Goal: Task Accomplishment & Management: Complete application form

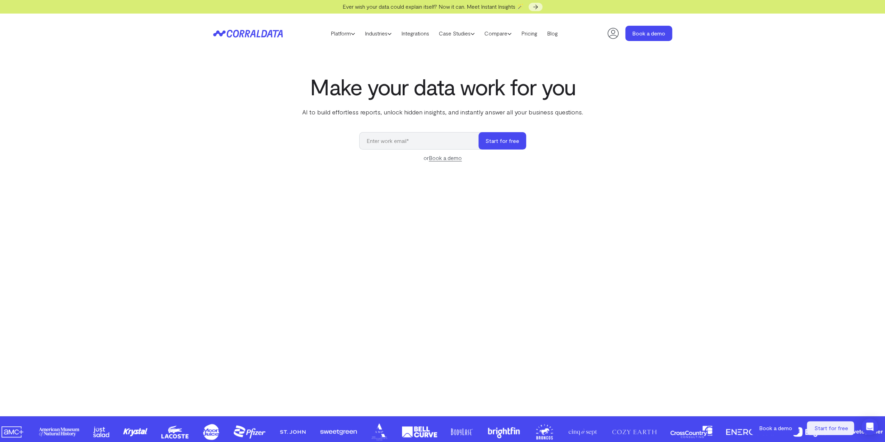
click at [538, 39] on header "Platform AI Reporting Use AI to effortlessly answer any business questions from…" at bounding box center [442, 34] width 459 height 40
click at [536, 34] on link "Pricing" at bounding box center [529, 33] width 26 height 10
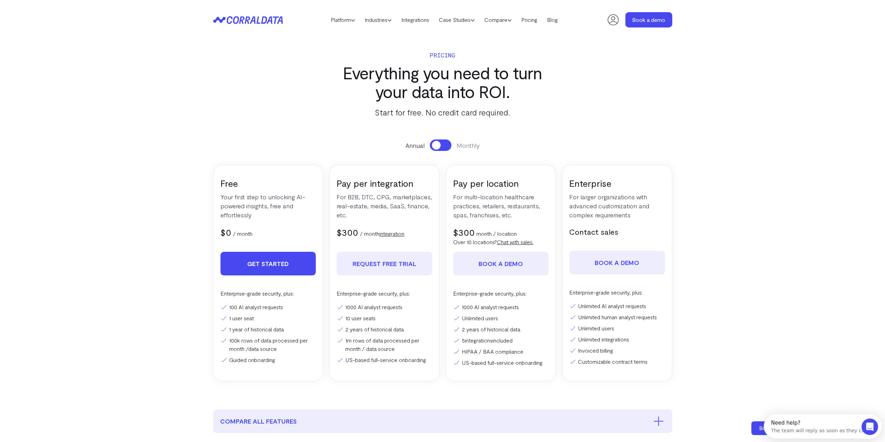
click at [275, 265] on link "Get Started" at bounding box center [268, 264] width 96 height 24
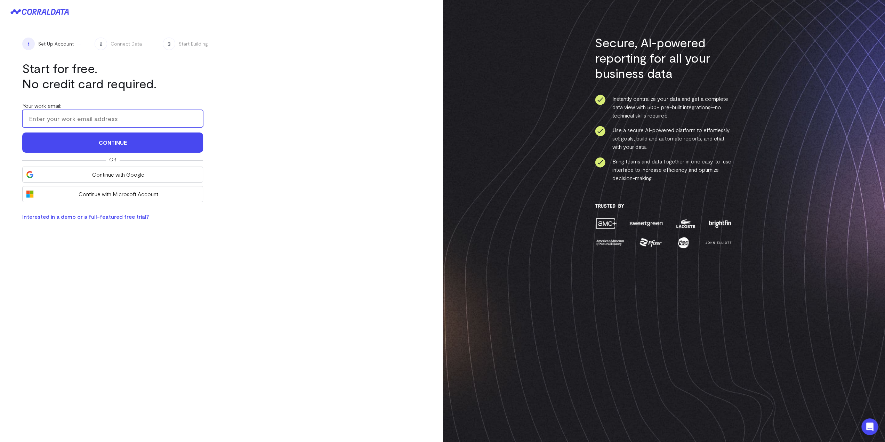
click at [106, 126] on input "Your work email:" at bounding box center [112, 118] width 181 height 17
type input "jsteinberg@alwayshomeint.com"
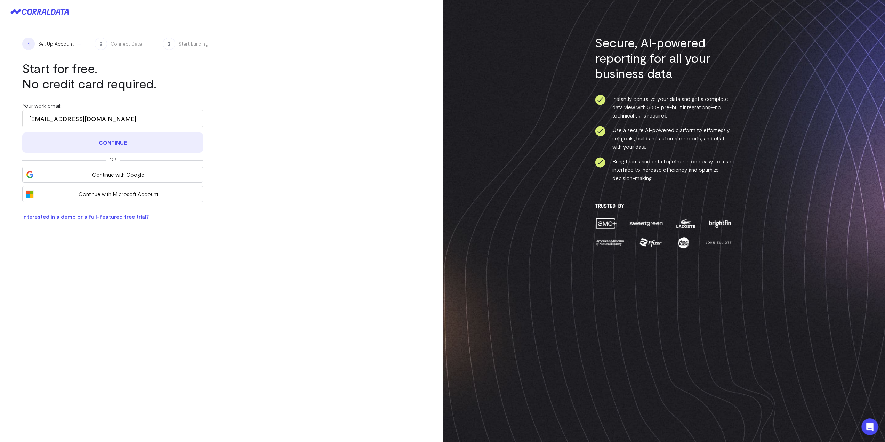
click at [109, 145] on button "Continue" at bounding box center [112, 143] width 181 height 20
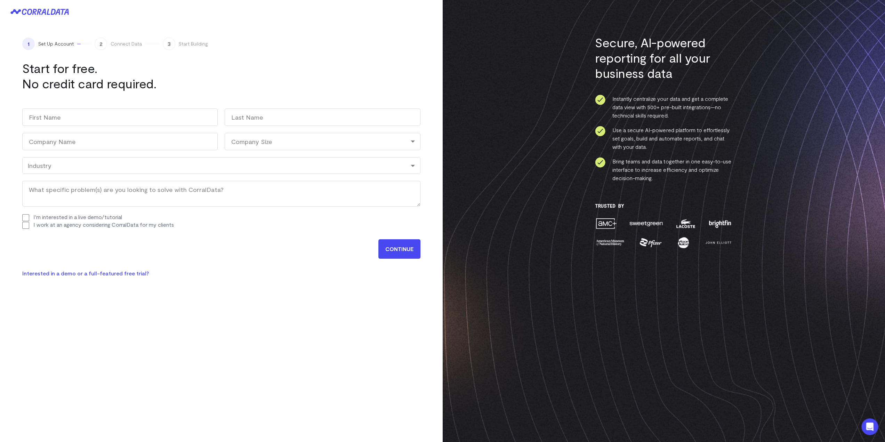
click at [109, 127] on div "Work email (Required) jsteinberg@alwayshomeint.com Name First Last Company Name…" at bounding box center [221, 169] width 398 height 134
click at [111, 124] on input "First" at bounding box center [119, 117] width 195 height 17
type input "jordan"
type input "steinberg"
type input "ALWAYS HOME INTERNATIONAL"
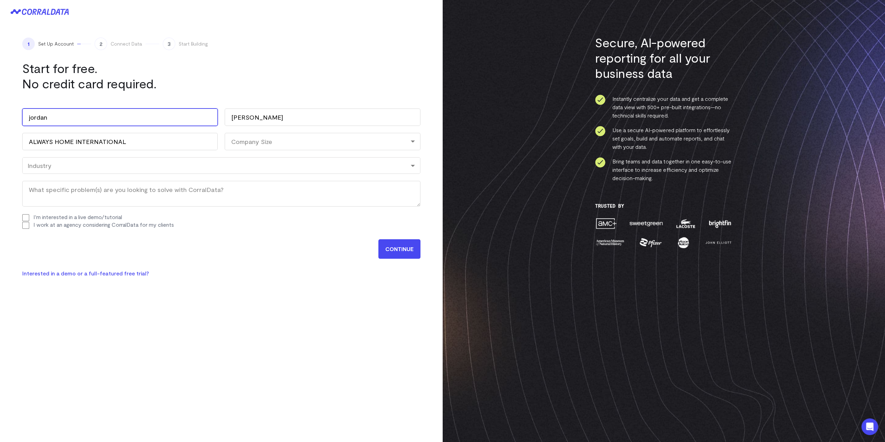
click at [100, 164] on div "Industry" at bounding box center [221, 166] width 388 height 8
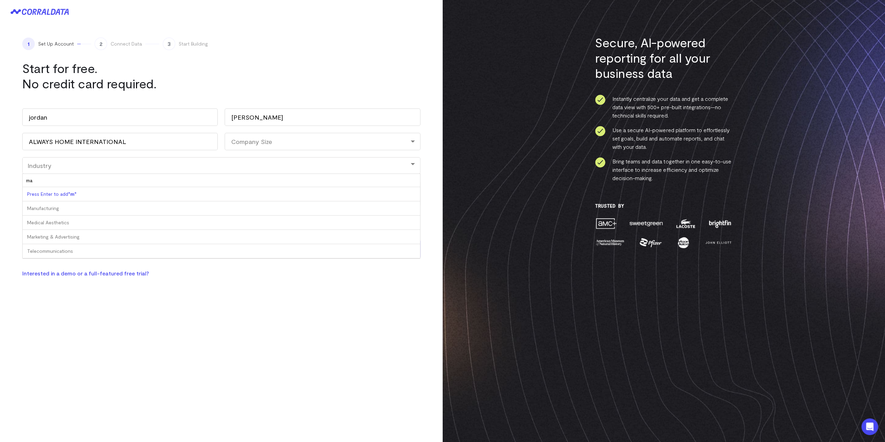
type input "m"
type input "sales"
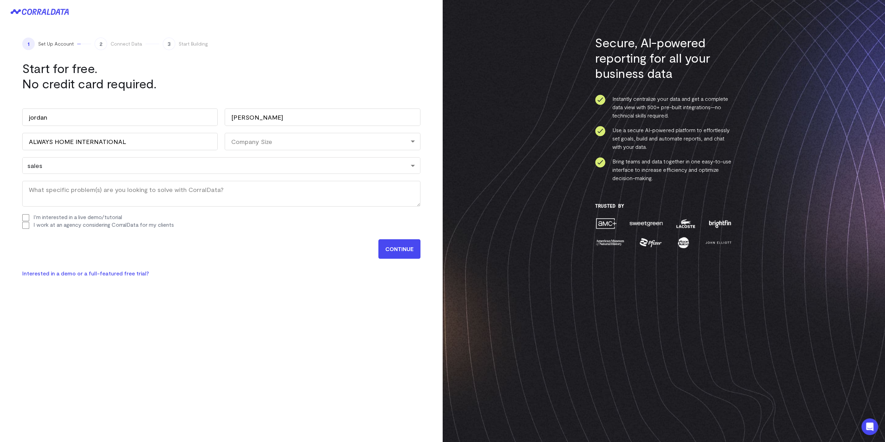
click at [40, 217] on label "I'm interested in a live demo/tutorial" at bounding box center [77, 217] width 89 height 7
click at [29, 217] on input "I'm interested in a live demo/tutorial" at bounding box center [25, 217] width 7 height 7
click at [40, 217] on label "I'm interested in a live demo/tutorial" at bounding box center [77, 217] width 89 height 7
click at [29, 217] on input "I'm interested in a live demo/tutorial" at bounding box center [25, 217] width 7 height 7
checkbox input "false"
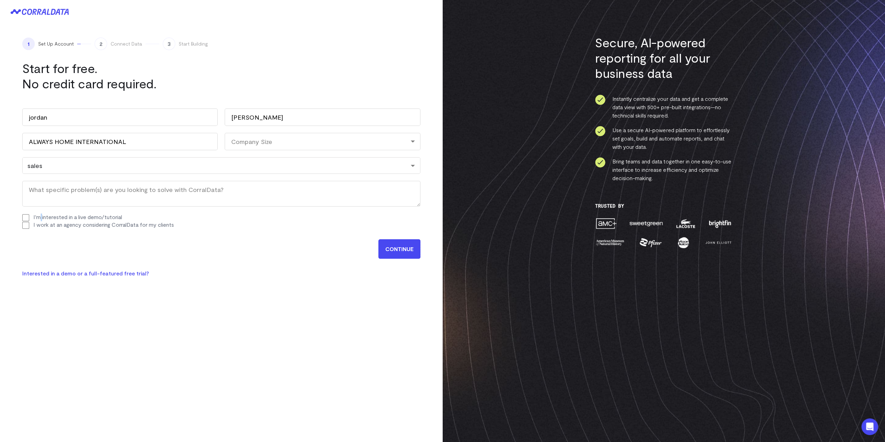
click at [399, 252] on input "CONTINUE" at bounding box center [399, 248] width 42 height 19
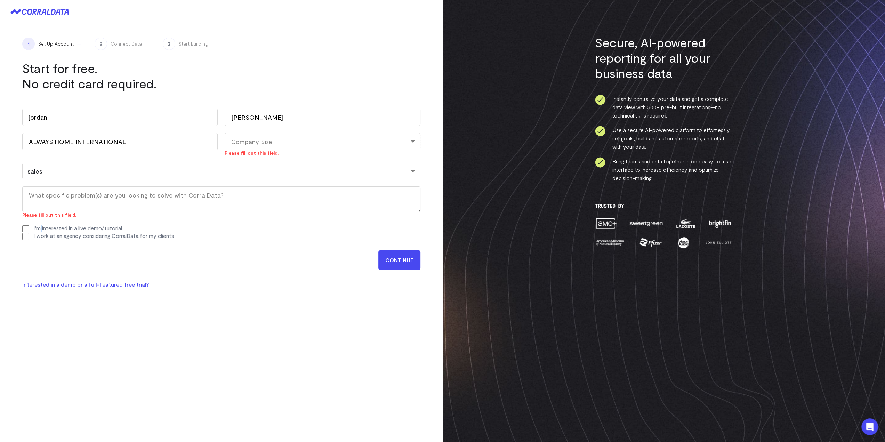
click at [333, 137] on div "Company Size" at bounding box center [322, 141] width 195 height 17
click at [305, 174] on li "1-10" at bounding box center [322, 172] width 195 height 14
select select "1-10"
click at [399, 259] on input "CONTINUE" at bounding box center [399, 259] width 42 height 19
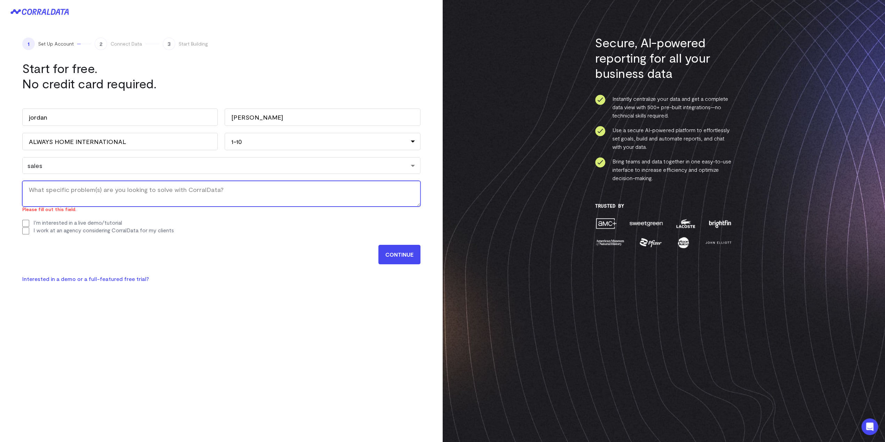
click at [132, 194] on textarea "What specific problem(s) are you looking to solve with CorralData? (Required)" at bounding box center [221, 194] width 398 height 26
type textarea "s"
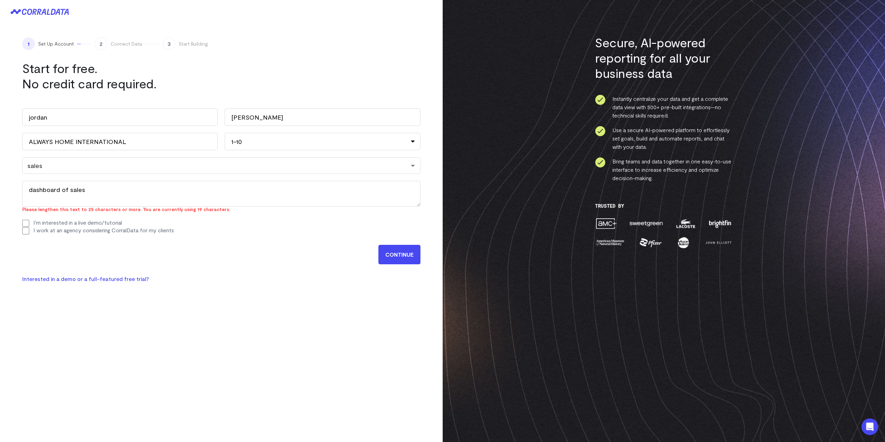
click at [403, 253] on input "CONTINUE" at bounding box center [399, 254] width 42 height 19
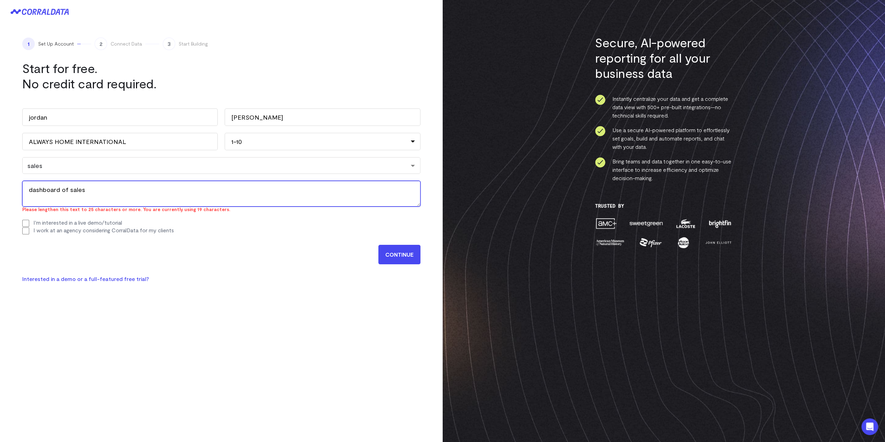
click at [175, 184] on textarea "dashboard of sales" at bounding box center [221, 194] width 398 height 26
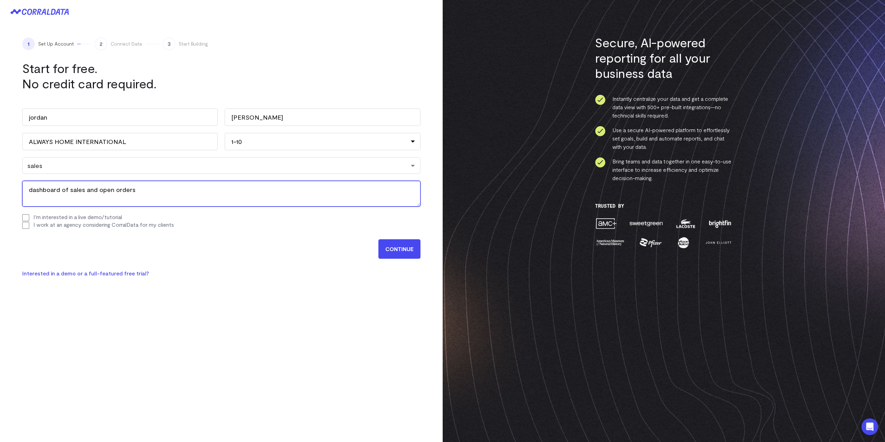
scroll to position [35, 0]
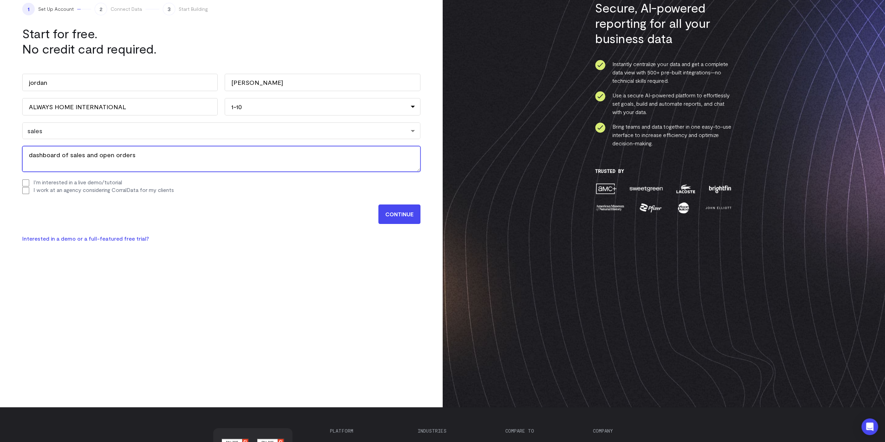
type textarea "dashboard of sales and open orders"
click at [396, 215] on input "CONTINUE" at bounding box center [399, 214] width 42 height 19
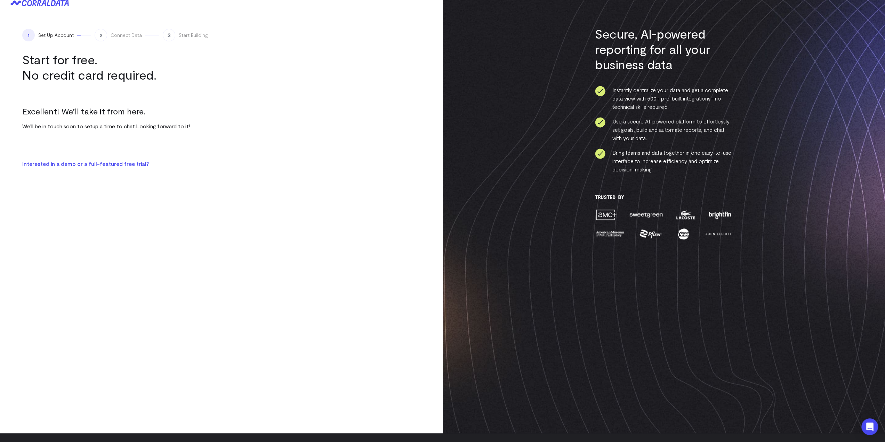
scroll to position [0, 0]
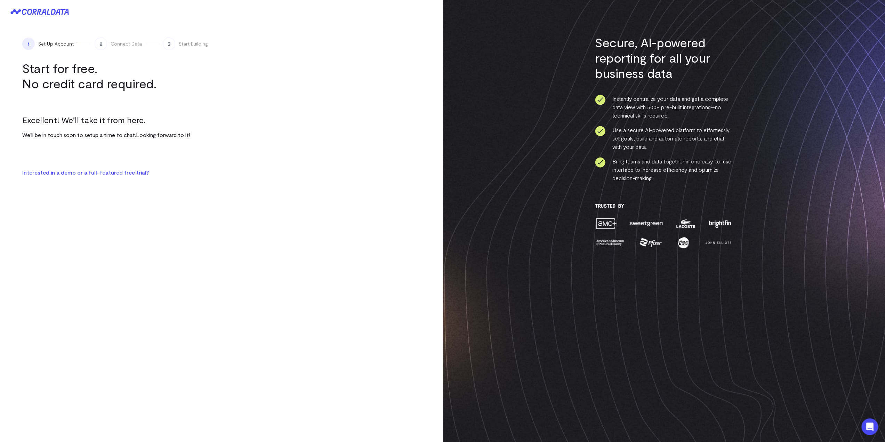
click at [193, 70] on h1 "Start for free. No credit card required." at bounding box center [112, 76] width 181 height 31
click at [47, 21] on div at bounding box center [221, 12] width 443 height 24
click at [47, 18] on div at bounding box center [221, 12] width 443 height 24
click at [46, 12] on icon at bounding box center [39, 12] width 58 height 6
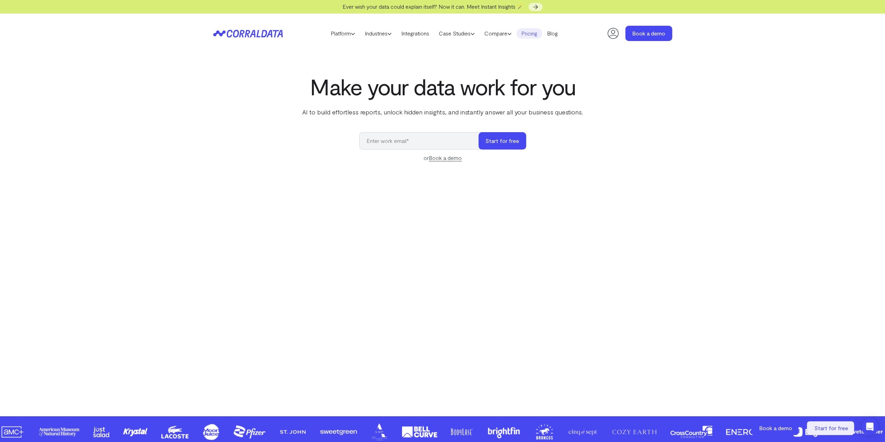
click at [538, 36] on link "Pricing" at bounding box center [529, 33] width 26 height 10
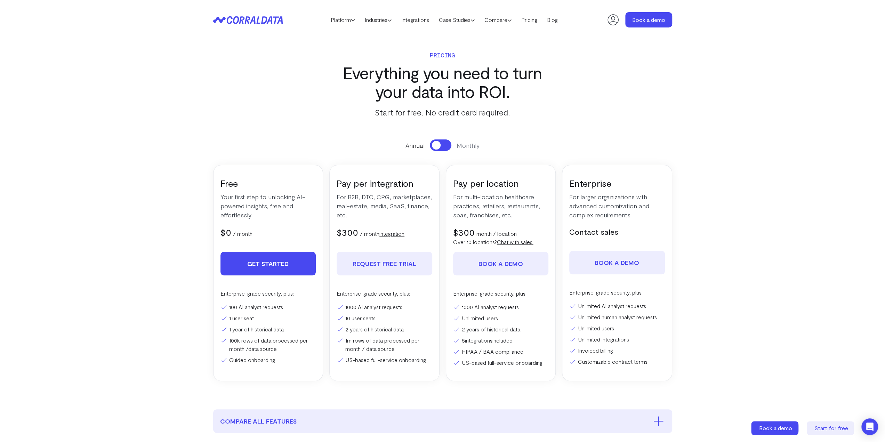
click at [275, 265] on link "Get Started" at bounding box center [268, 264] width 96 height 24
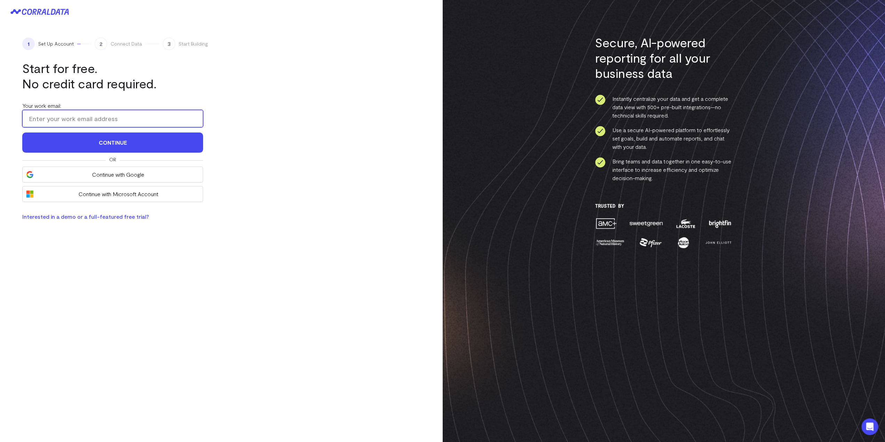
click at [88, 123] on input "Your work email:" at bounding box center [112, 118] width 181 height 17
type input "[EMAIL_ADDRESS][DOMAIN_NAME]"
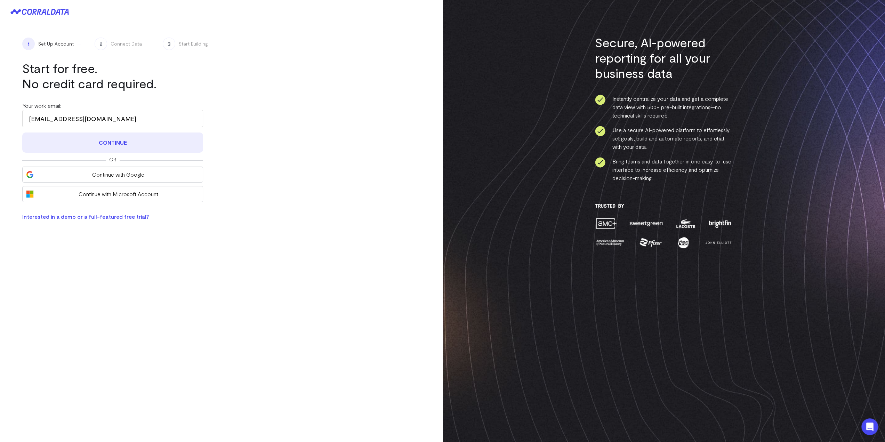
click at [102, 143] on button "Continue" at bounding box center [112, 143] width 181 height 20
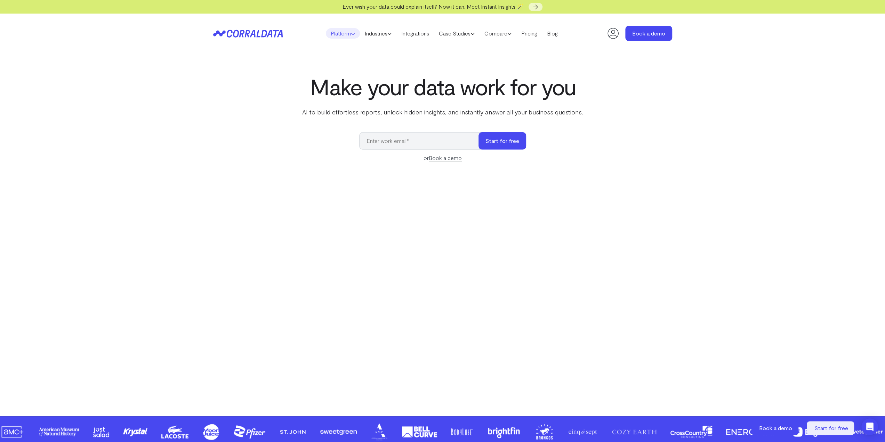
click at [347, 33] on link "Platform" at bounding box center [343, 33] width 34 height 10
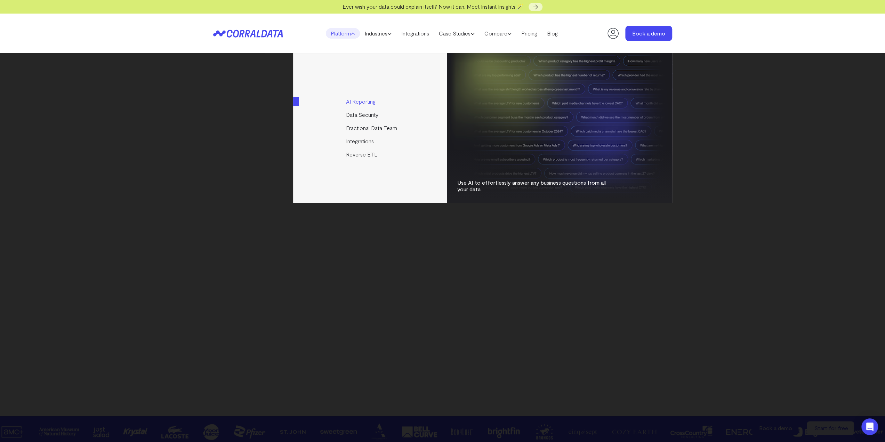
click at [362, 104] on link "AI Reporting" at bounding box center [370, 101] width 155 height 13
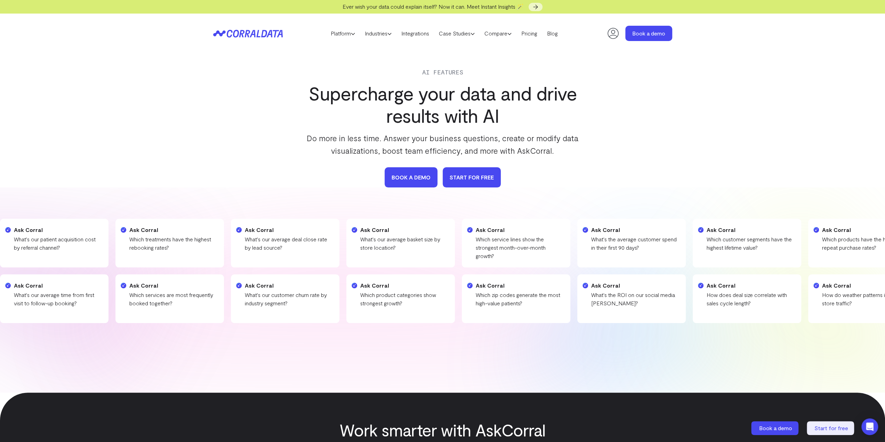
click at [469, 181] on link "START FOR FREE" at bounding box center [472, 177] width 58 height 20
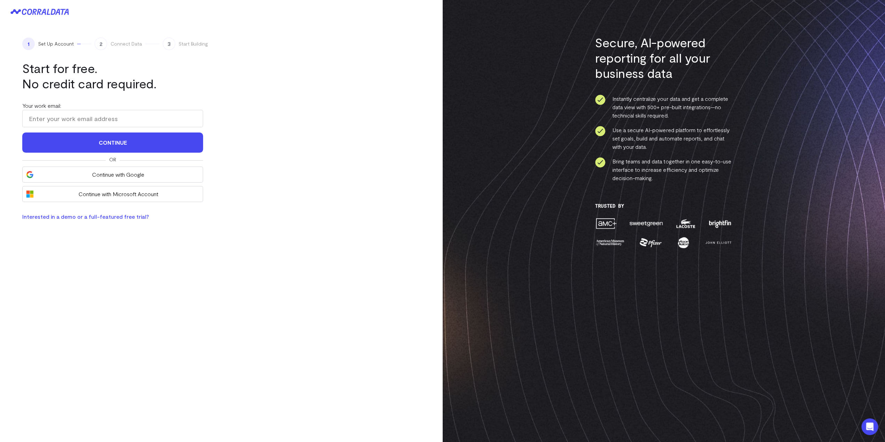
click at [119, 223] on div "1 Set Up Account 2 Connect Data 3 Start Building Start for free. No credit card…" at bounding box center [221, 129] width 443 height 211
click at [119, 219] on div "1 Set Up Account 2 Connect Data 3 Start Building Start for free. No credit card…" at bounding box center [221, 129] width 443 height 211
click at [119, 217] on link "Interested in a demo or a full-featured free trial?" at bounding box center [85, 216] width 127 height 7
